Goal: Task Accomplishment & Management: Manage account settings

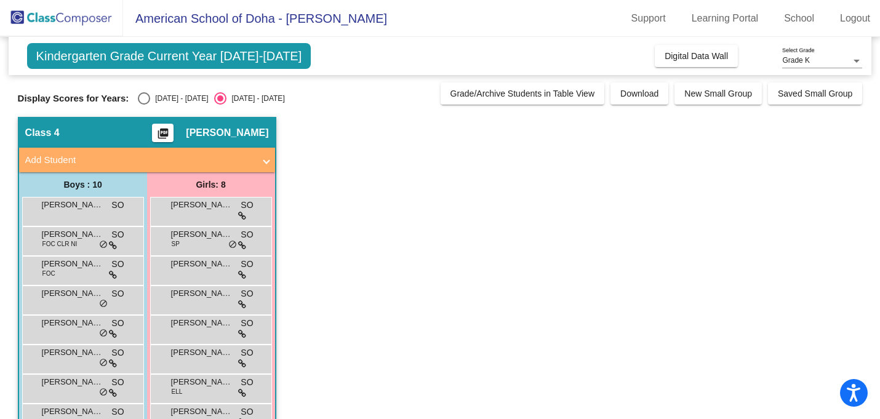
scroll to position [92, 0]
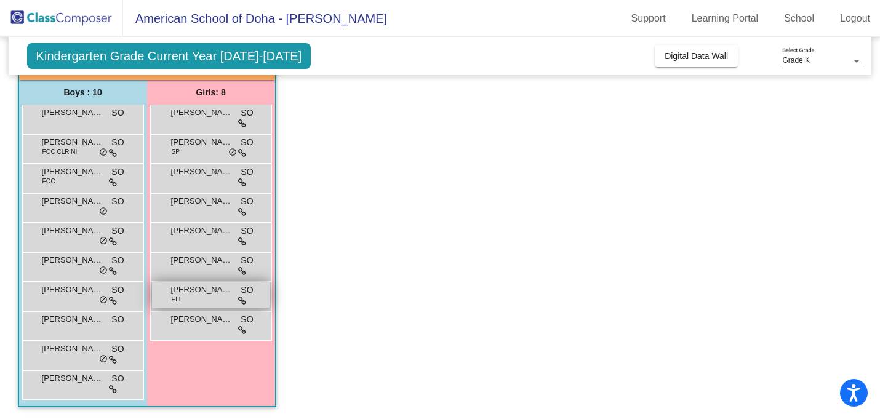
click at [198, 295] on span "[PERSON_NAME]" at bounding box center [202, 290] width 62 height 12
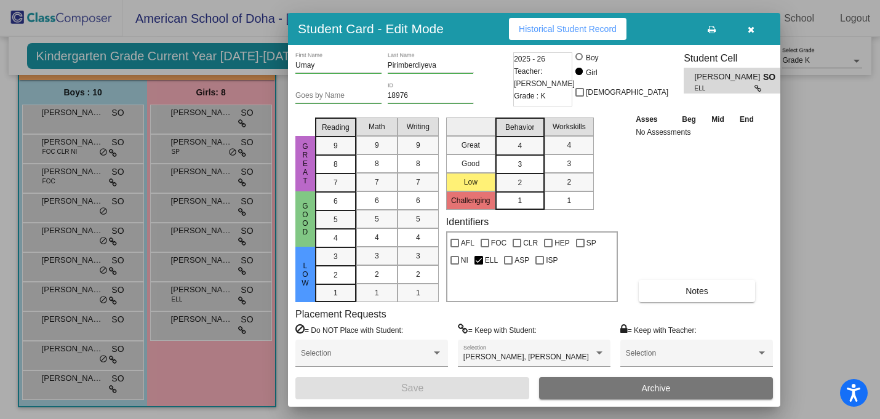
click at [750, 28] on icon "button" at bounding box center [751, 29] width 7 height 9
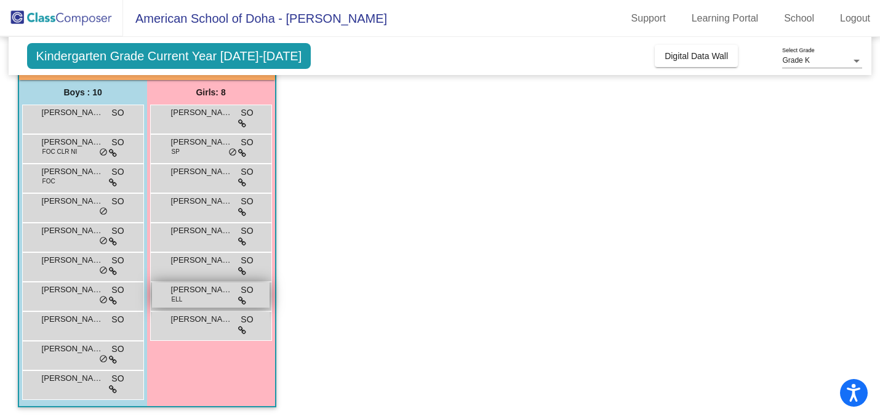
click at [218, 298] on div "[PERSON_NAME] ELL SO lock do_not_disturb_alt" at bounding box center [211, 294] width 118 height 25
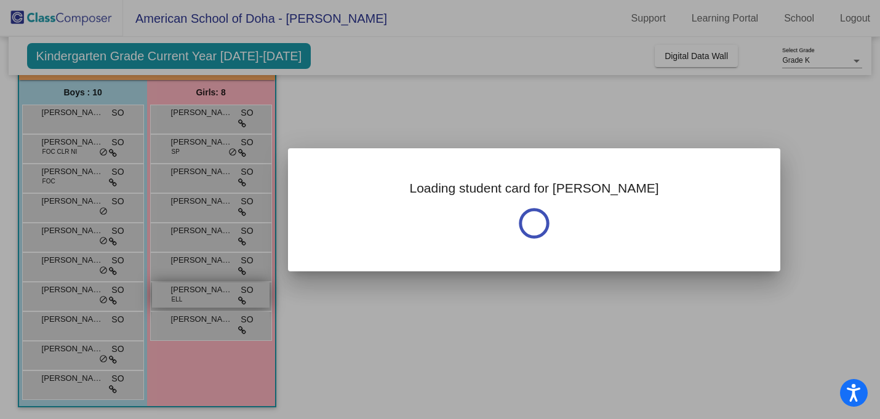
click at [218, 298] on div at bounding box center [440, 209] width 880 height 419
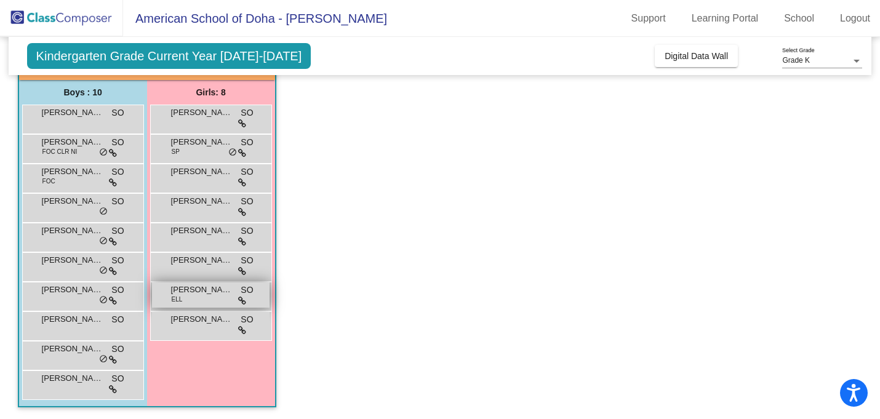
click at [218, 298] on div "[PERSON_NAME] ELL SO lock do_not_disturb_alt" at bounding box center [211, 294] width 118 height 25
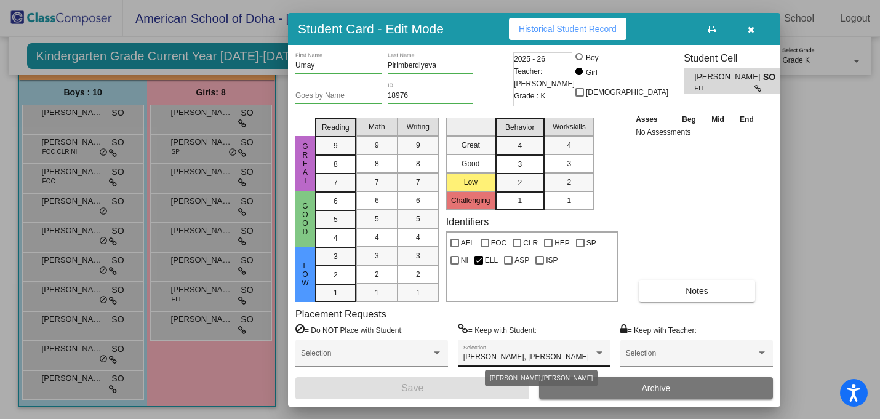
click at [597, 353] on div at bounding box center [599, 352] width 6 height 3
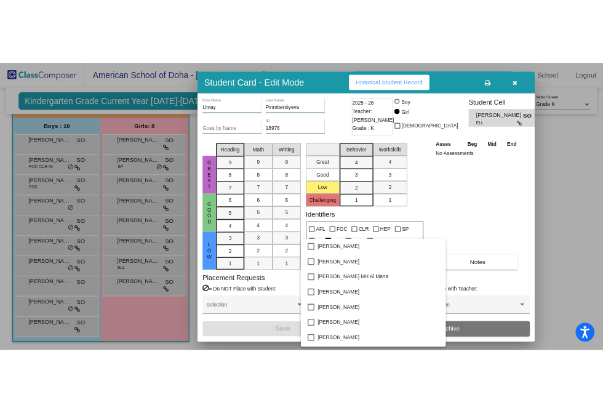
scroll to position [996, 0]
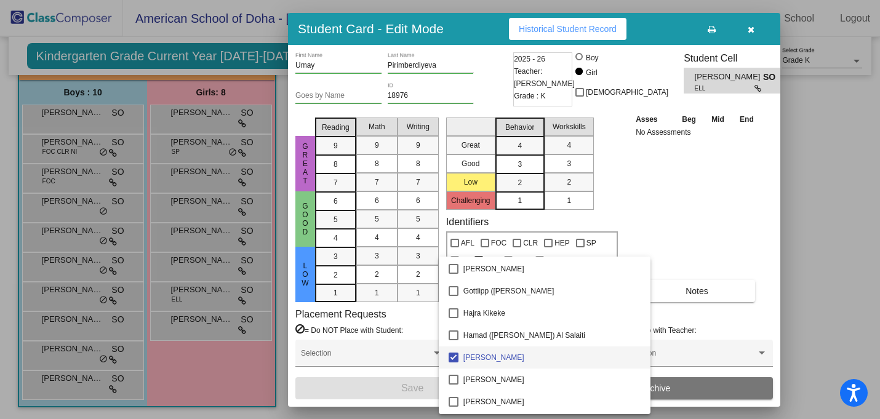
click at [690, 234] on div at bounding box center [440, 209] width 880 height 419
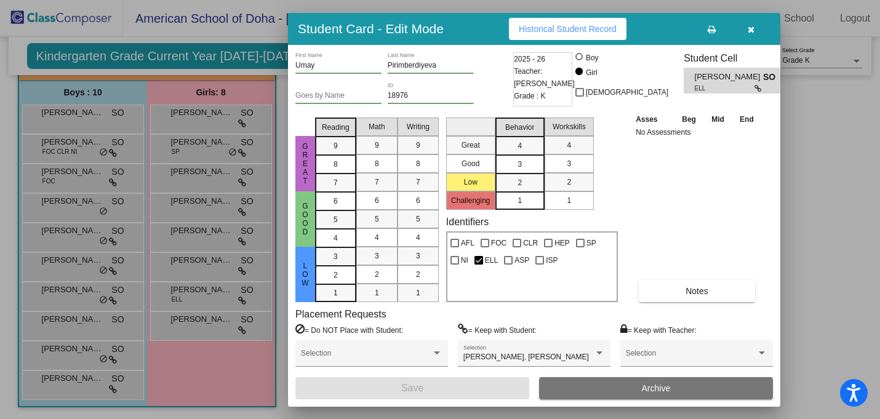
click at [747, 30] on button "button" at bounding box center [750, 29] width 39 height 22
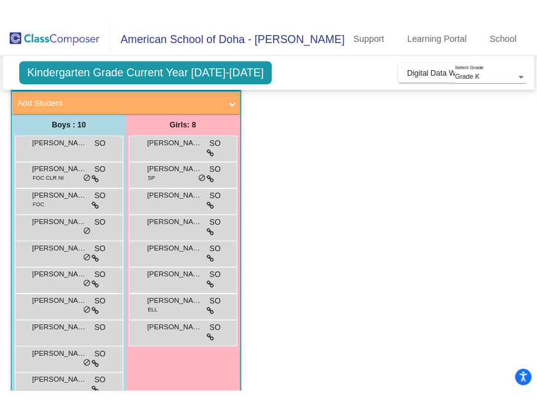
scroll to position [114, 0]
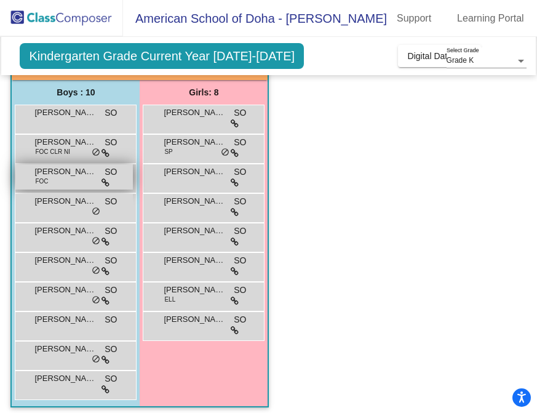
click at [62, 177] on span "[PERSON_NAME]" at bounding box center [65, 172] width 62 height 12
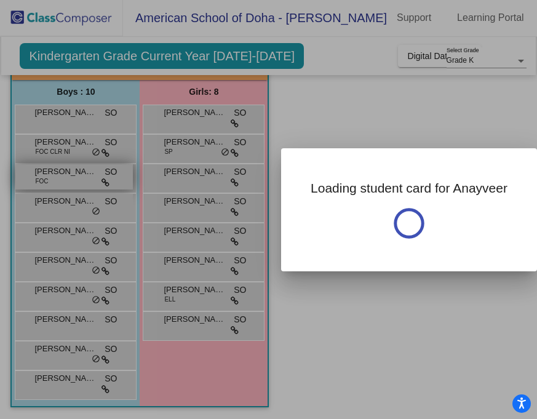
click at [62, 177] on div at bounding box center [268, 209] width 537 height 419
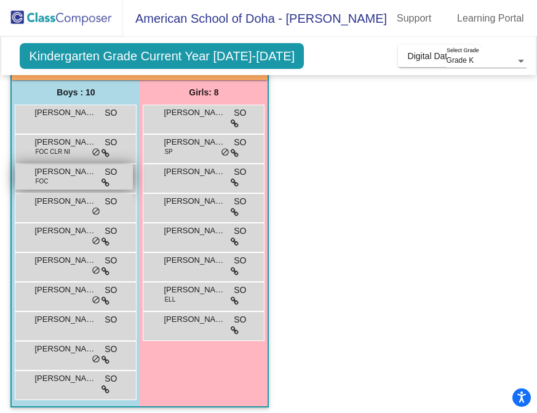
click at [62, 177] on span "[PERSON_NAME]" at bounding box center [65, 172] width 62 height 12
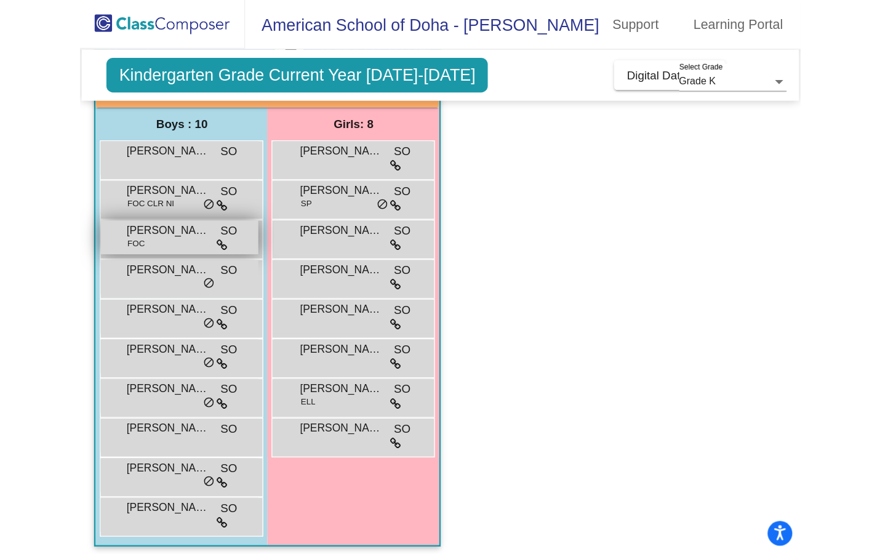
scroll to position [0, 0]
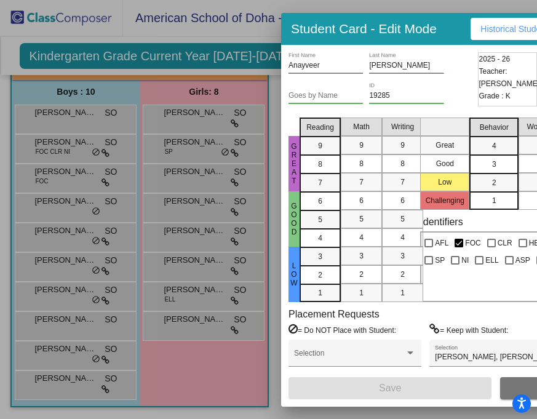
click at [451, 62] on div "Anayveer First Name [PERSON_NAME] Last Name" at bounding box center [382, 67] width 186 height 30
drag, startPoint x: 472, startPoint y: 162, endPoint x: 129, endPoint y: 74, distance: 354.1
click at [150, 88] on div "Student Card - Edit Mode Historical Student Record Anayveer First Name [PERSON_…" at bounding box center [268, 209] width 537 height 419
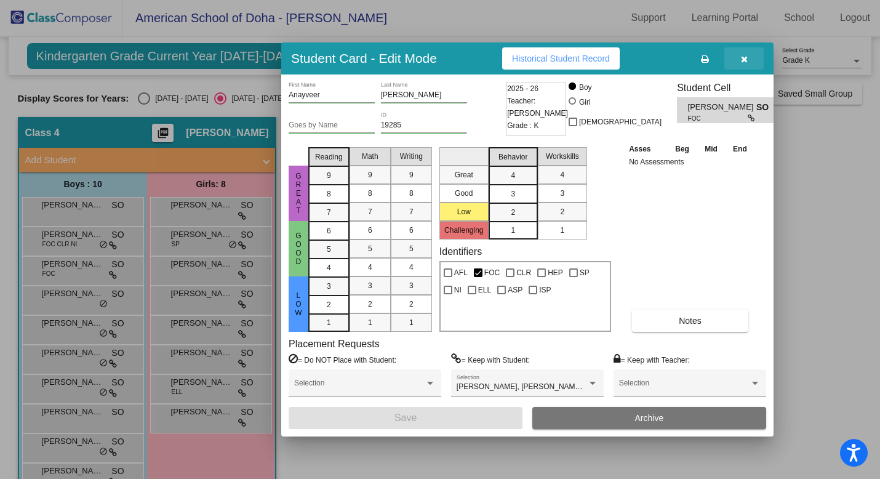
click at [741, 59] on icon "button" at bounding box center [744, 59] width 7 height 9
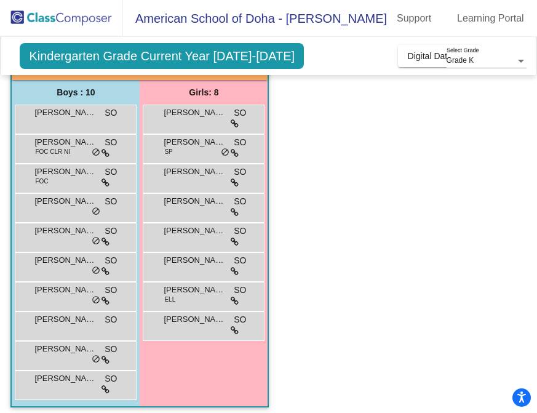
scroll to position [121, 0]
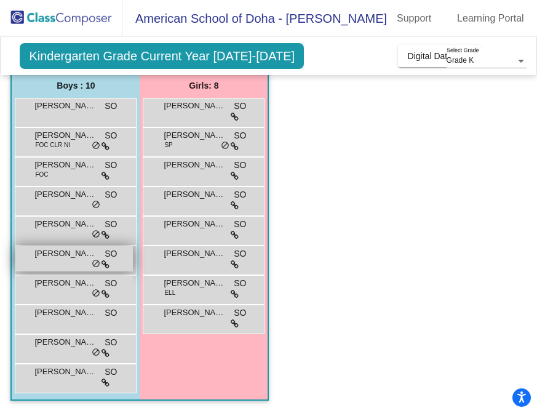
click at [65, 255] on span "[PERSON_NAME]" at bounding box center [65, 253] width 62 height 12
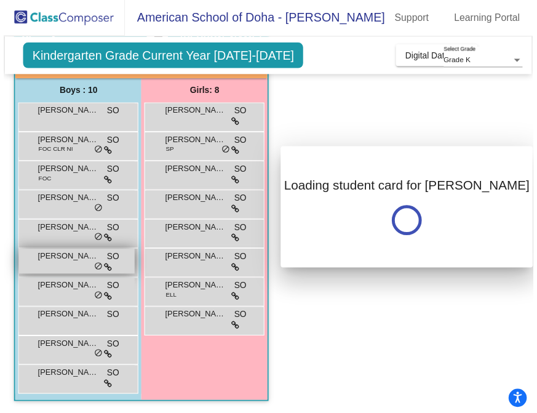
scroll to position [0, 0]
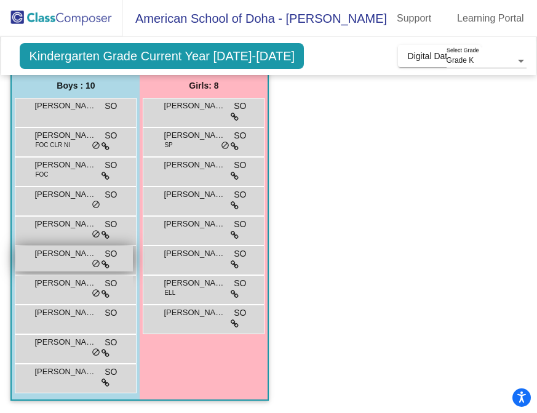
click at [60, 267] on div "[PERSON_NAME] SO lock do_not_disturb_alt" at bounding box center [74, 258] width 118 height 25
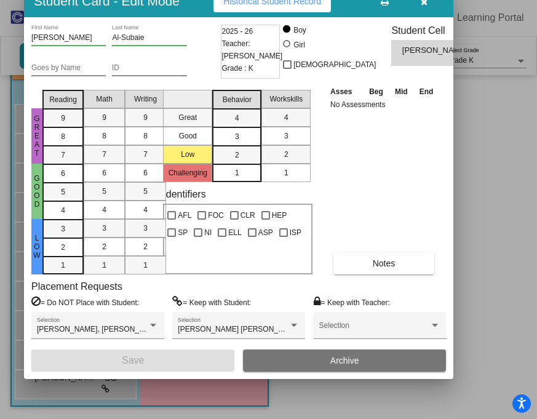
drag, startPoint x: 446, startPoint y: 25, endPoint x: 190, endPoint y: -2, distance: 258.1
click at [190, 0] on html "Accessibility Screen-Reader Guide, Feedback, and Issue Reporting | New window A…" at bounding box center [268, 209] width 537 height 419
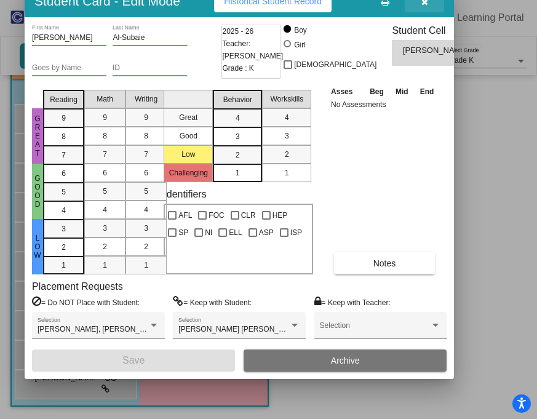
click at [428, 2] on icon "button" at bounding box center [425, 2] width 7 height 9
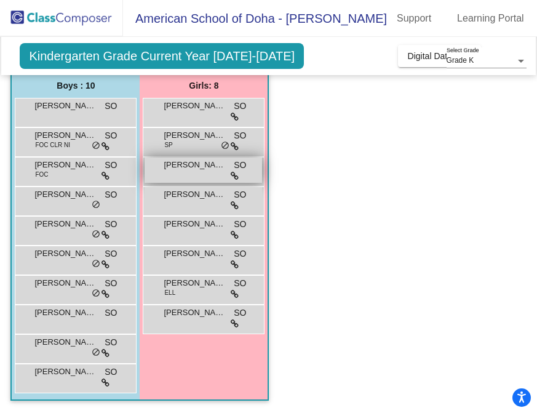
click at [151, 175] on div "[PERSON_NAME] SO lock do_not_disturb_alt" at bounding box center [204, 170] width 118 height 25
click at [168, 172] on div "[PERSON_NAME] SO lock do_not_disturb_alt" at bounding box center [204, 170] width 118 height 25
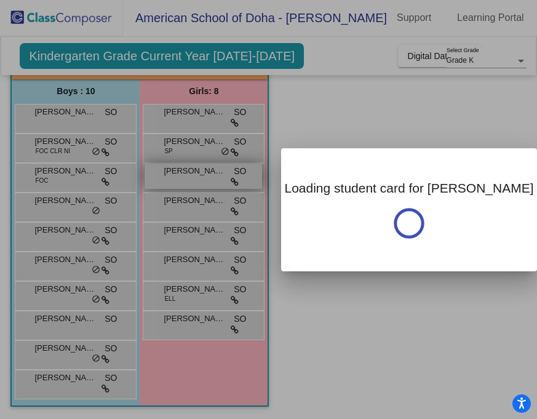
click at [168, 172] on div at bounding box center [268, 209] width 537 height 419
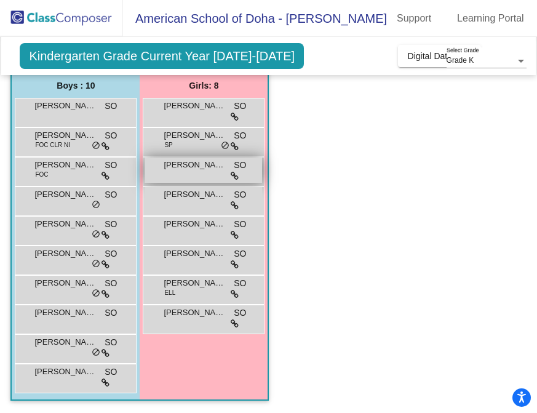
click at [183, 172] on div "[PERSON_NAME] SO lock do_not_disturb_alt" at bounding box center [204, 170] width 118 height 25
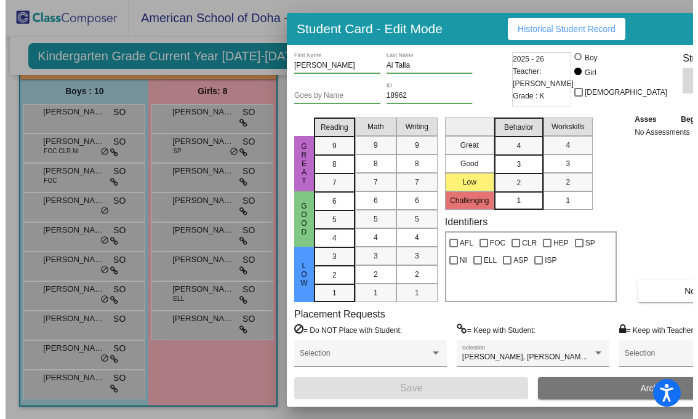
scroll to position [93, 0]
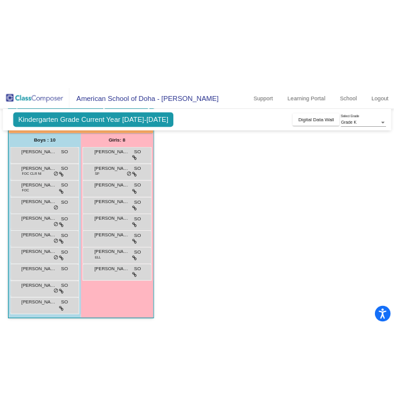
scroll to position [121, 0]
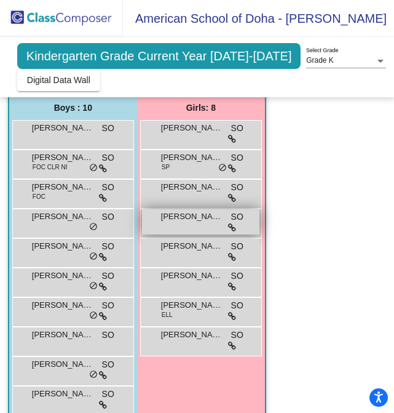
click at [178, 210] on span "[PERSON_NAME]" at bounding box center [192, 216] width 62 height 12
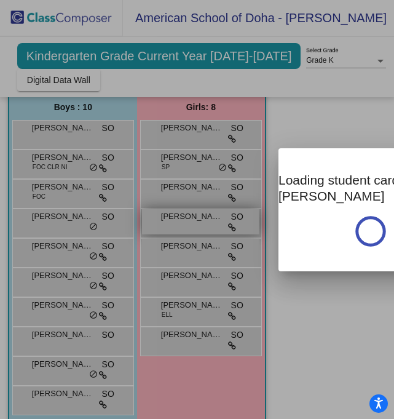
click at [178, 199] on div at bounding box center [197, 209] width 394 height 419
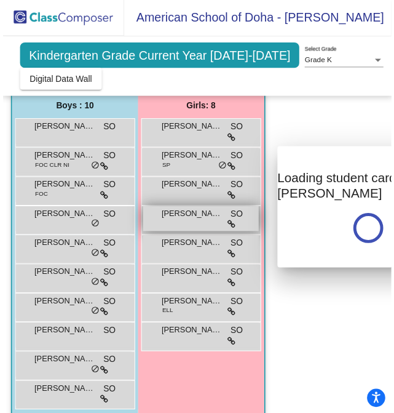
scroll to position [0, 0]
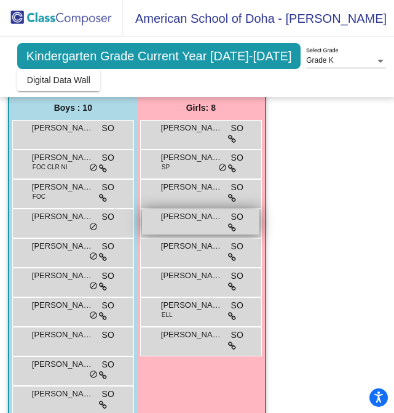
click at [186, 210] on span "[PERSON_NAME]" at bounding box center [192, 216] width 62 height 12
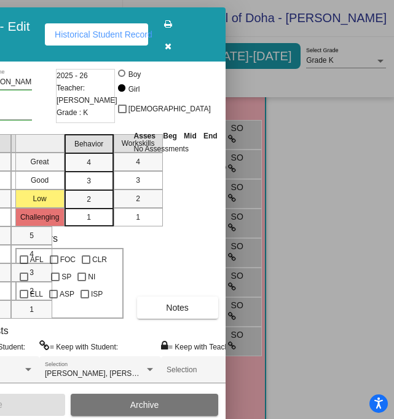
drag, startPoint x: 351, startPoint y: 9, endPoint x: -17, endPoint y: 15, distance: 367.5
click at [0, 15] on html "Accessibility Screen-Reader Guide, Feedback, and Issue Reporting | New window A…" at bounding box center [197, 209] width 394 height 419
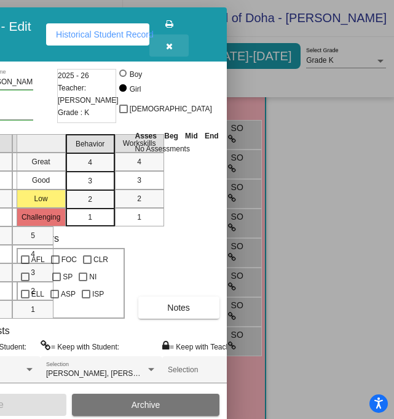
click at [173, 46] on icon "button" at bounding box center [169, 46] width 7 height 9
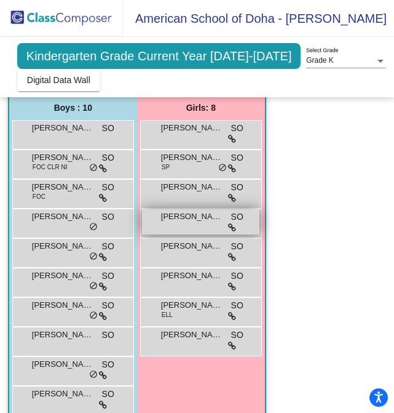
click at [190, 210] on span "[PERSON_NAME]" at bounding box center [192, 216] width 62 height 12
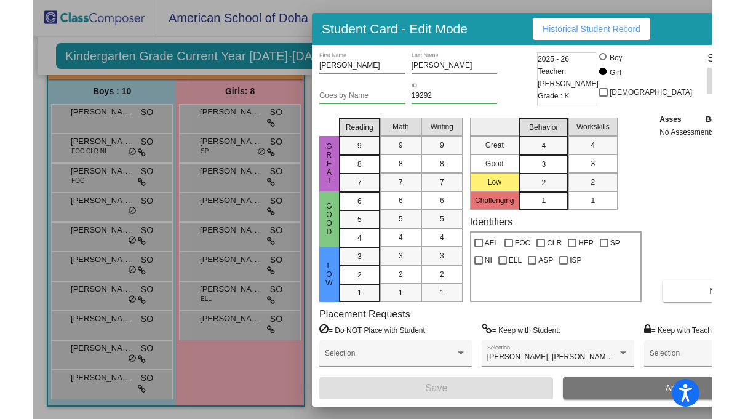
scroll to position [93, 0]
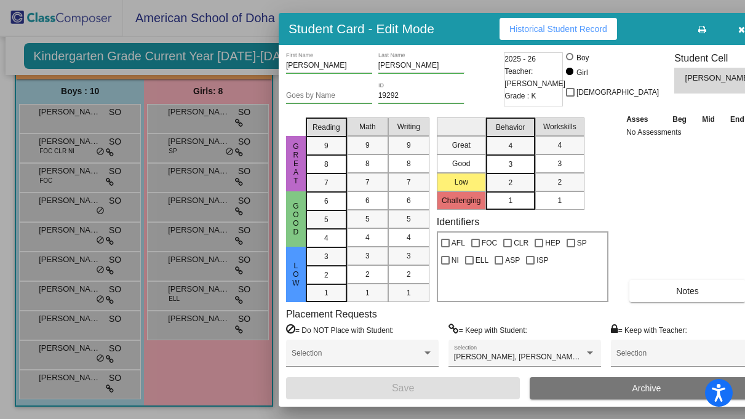
click at [739, 30] on icon "button" at bounding box center [742, 29] width 7 height 9
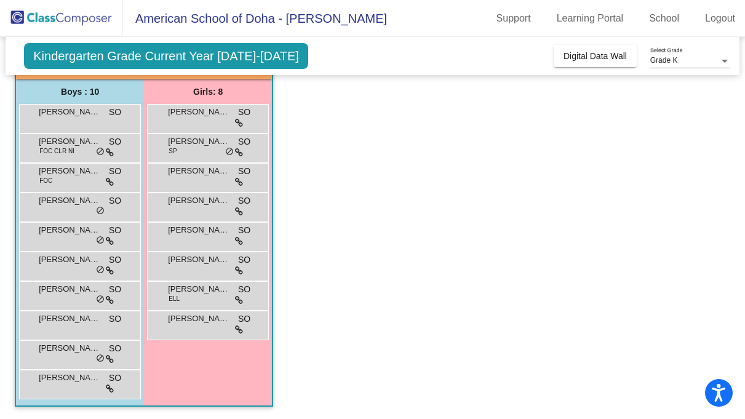
scroll to position [0, 0]
click at [195, 237] on div "[PERSON_NAME] SO lock do_not_disturb_alt" at bounding box center [208, 235] width 118 height 25
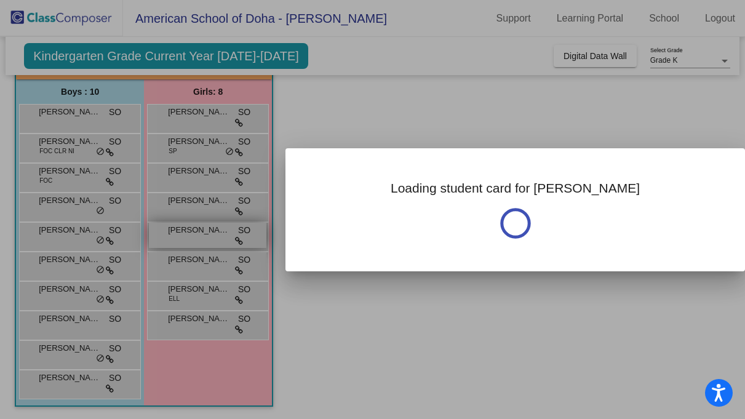
click at [195, 237] on div at bounding box center [372, 209] width 745 height 419
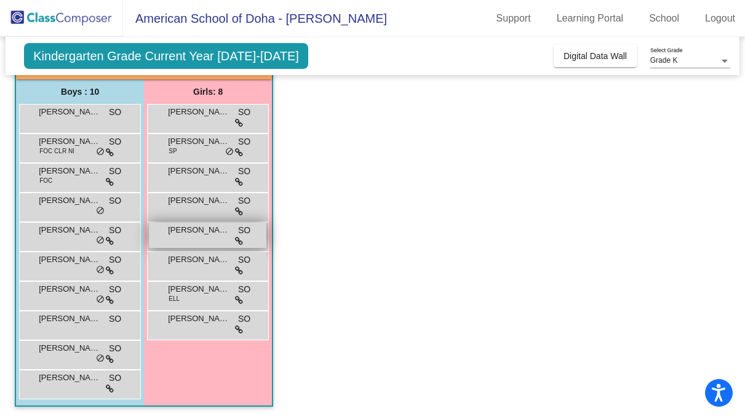
click at [195, 237] on div "[PERSON_NAME] SO lock do_not_disturb_alt" at bounding box center [208, 235] width 118 height 25
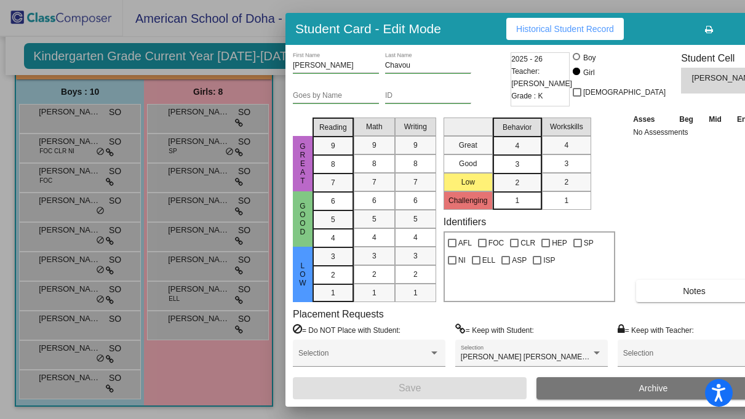
click at [745, 30] on icon "button" at bounding box center [748, 29] width 7 height 9
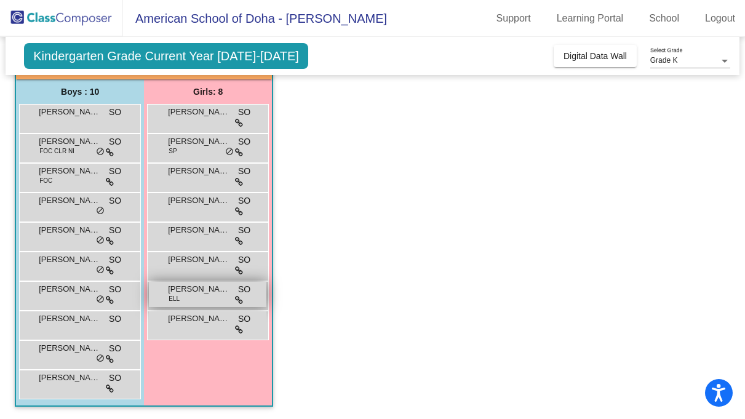
click at [217, 288] on span "[PERSON_NAME]" at bounding box center [199, 289] width 62 height 12
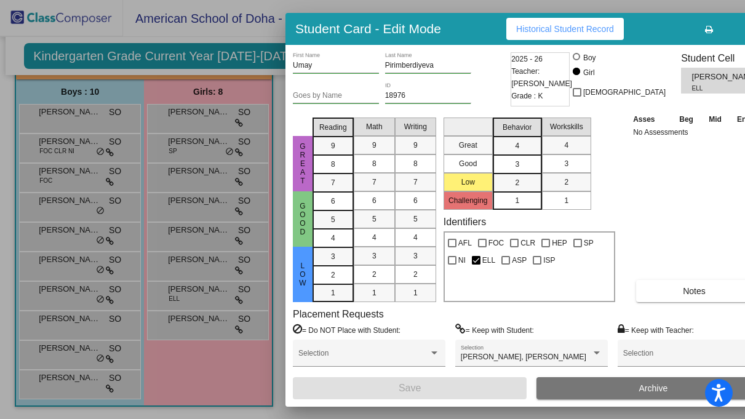
click at [745, 28] on icon "button" at bounding box center [748, 29] width 7 height 9
